Goal: Find specific page/section: Find specific page/section

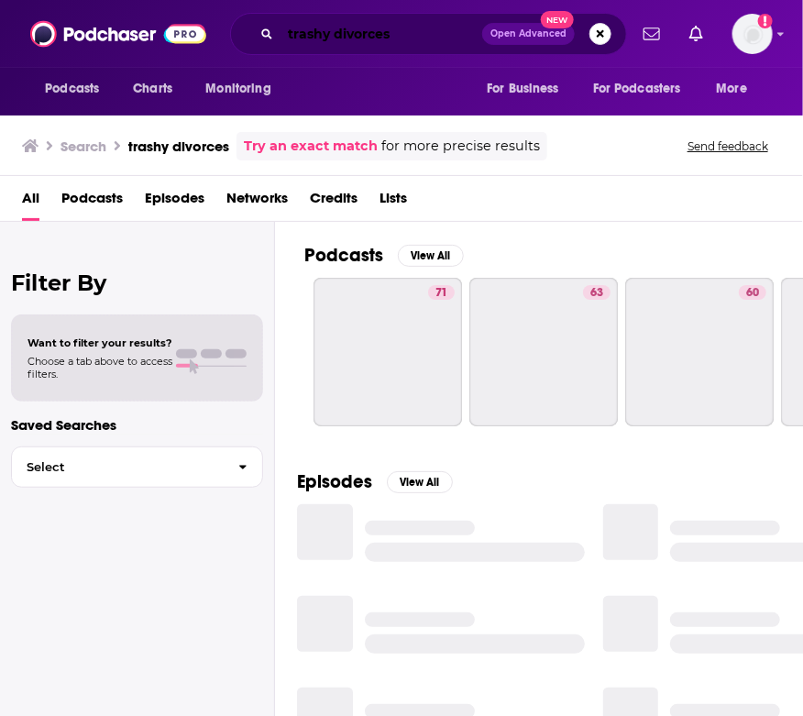
click at [335, 37] on input "trashy divorces" at bounding box center [382, 33] width 202 height 29
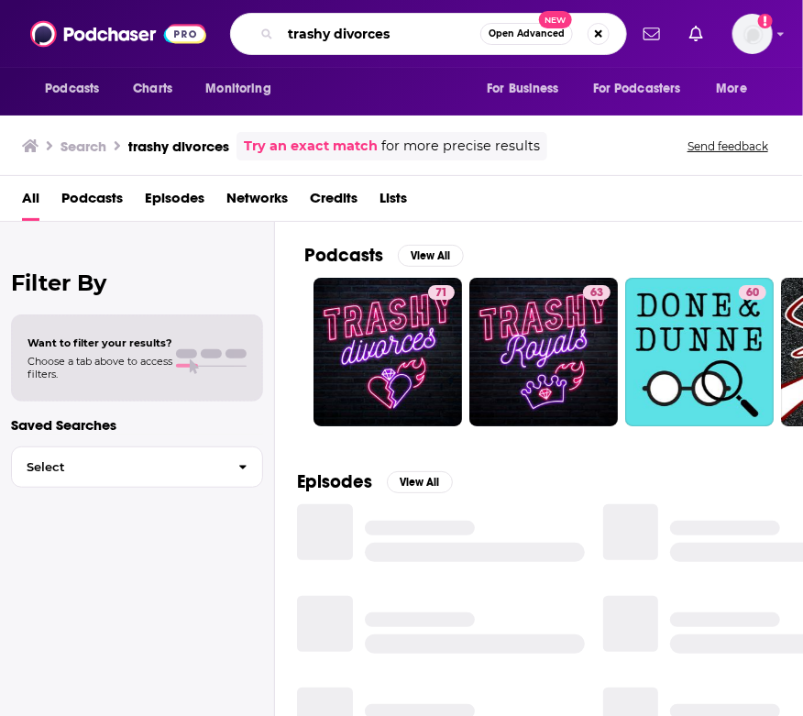
click at [335, 37] on input "trashy divorces" at bounding box center [381, 33] width 200 height 29
type input "moneypot"
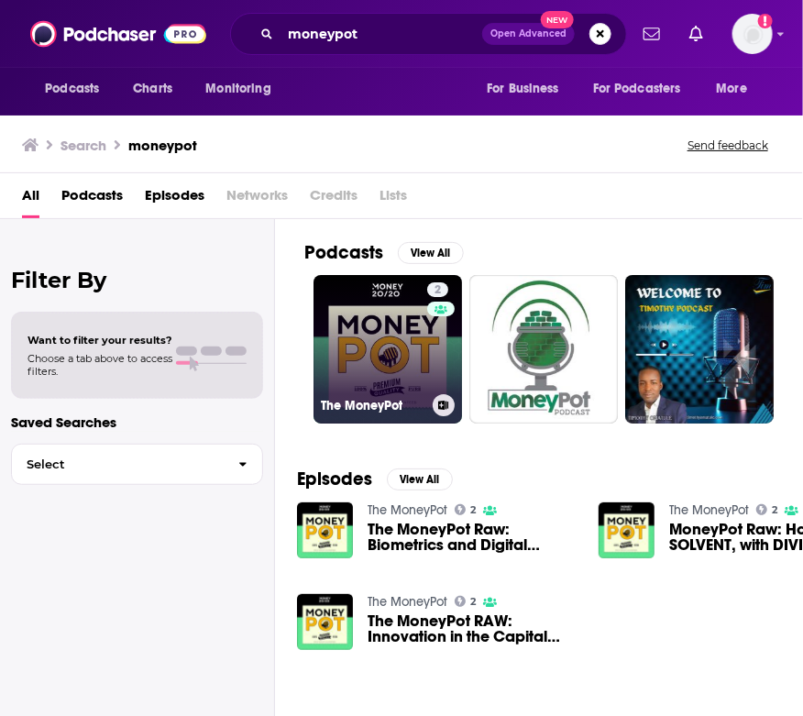
click at [396, 307] on link "2 The MoneyPot" at bounding box center [388, 349] width 149 height 149
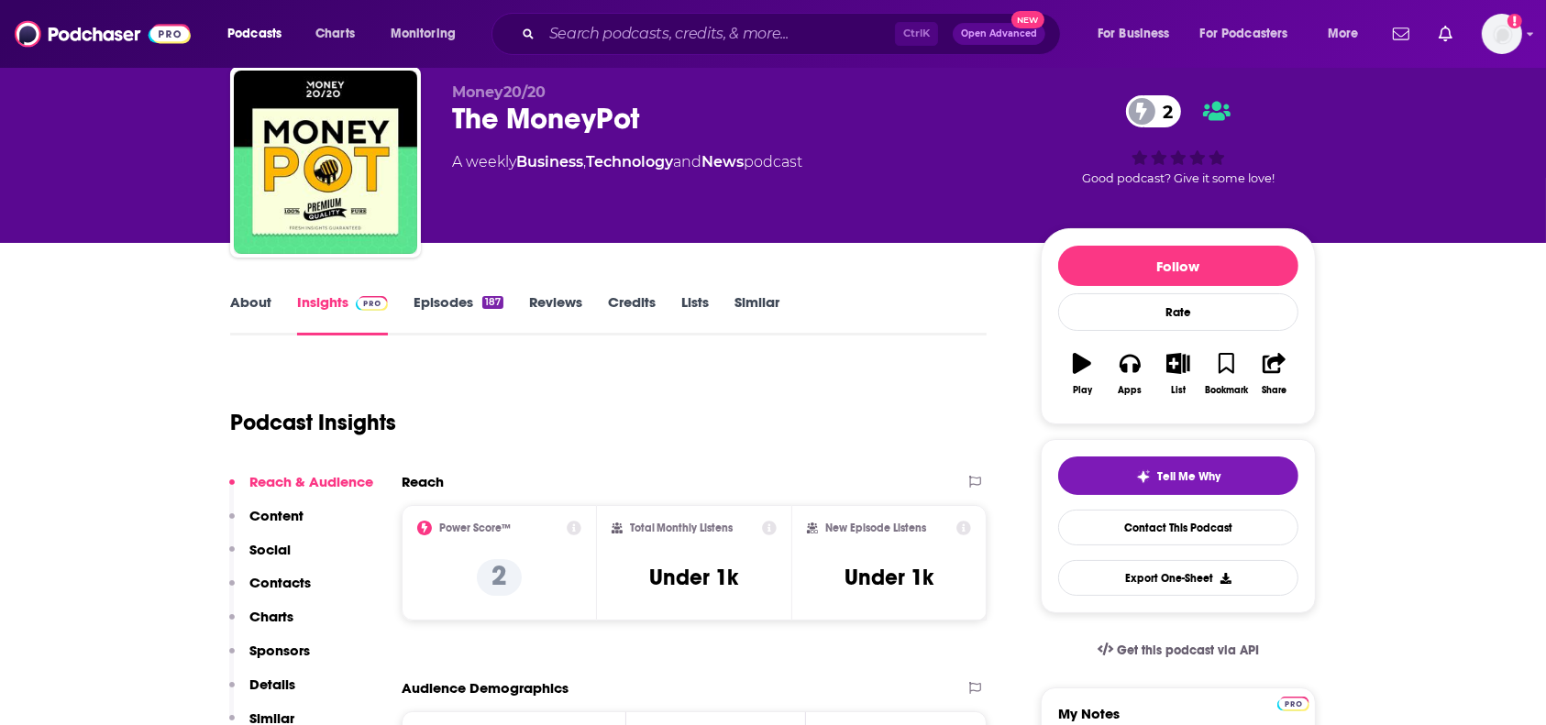
click at [301, 578] on p "Contacts" at bounding box center [279, 582] width 61 height 17
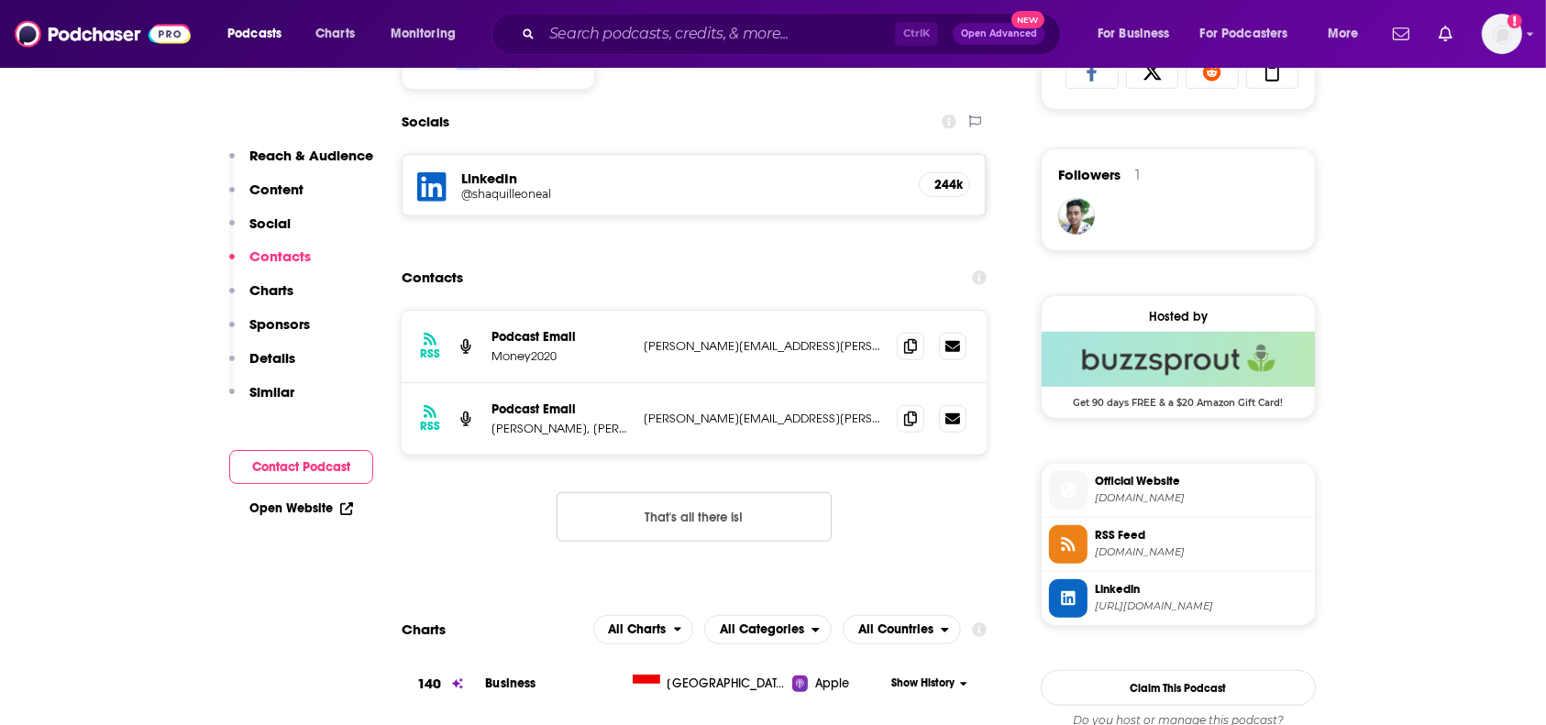
scroll to position [1264, 0]
